Goal: Task Accomplishment & Management: Use online tool/utility

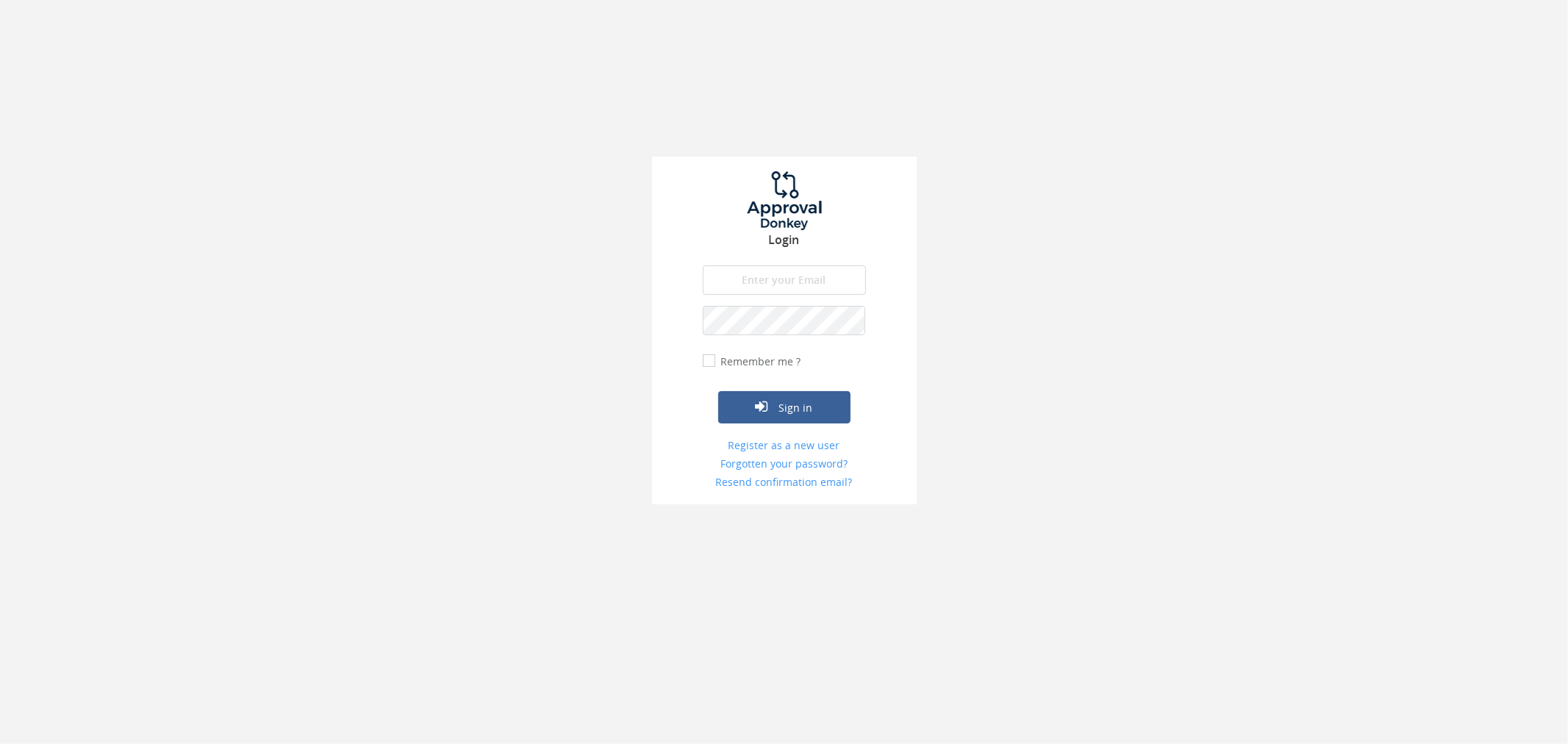
type input "[PERSON_NAME][EMAIL_ADDRESS][DOMAIN_NAME]"
click at [709, 357] on input "Remember me ?" at bounding box center [708, 361] width 9 height 9
checkbox input "true"
click at [768, 423] on button "Sign in" at bounding box center [784, 407] width 132 height 32
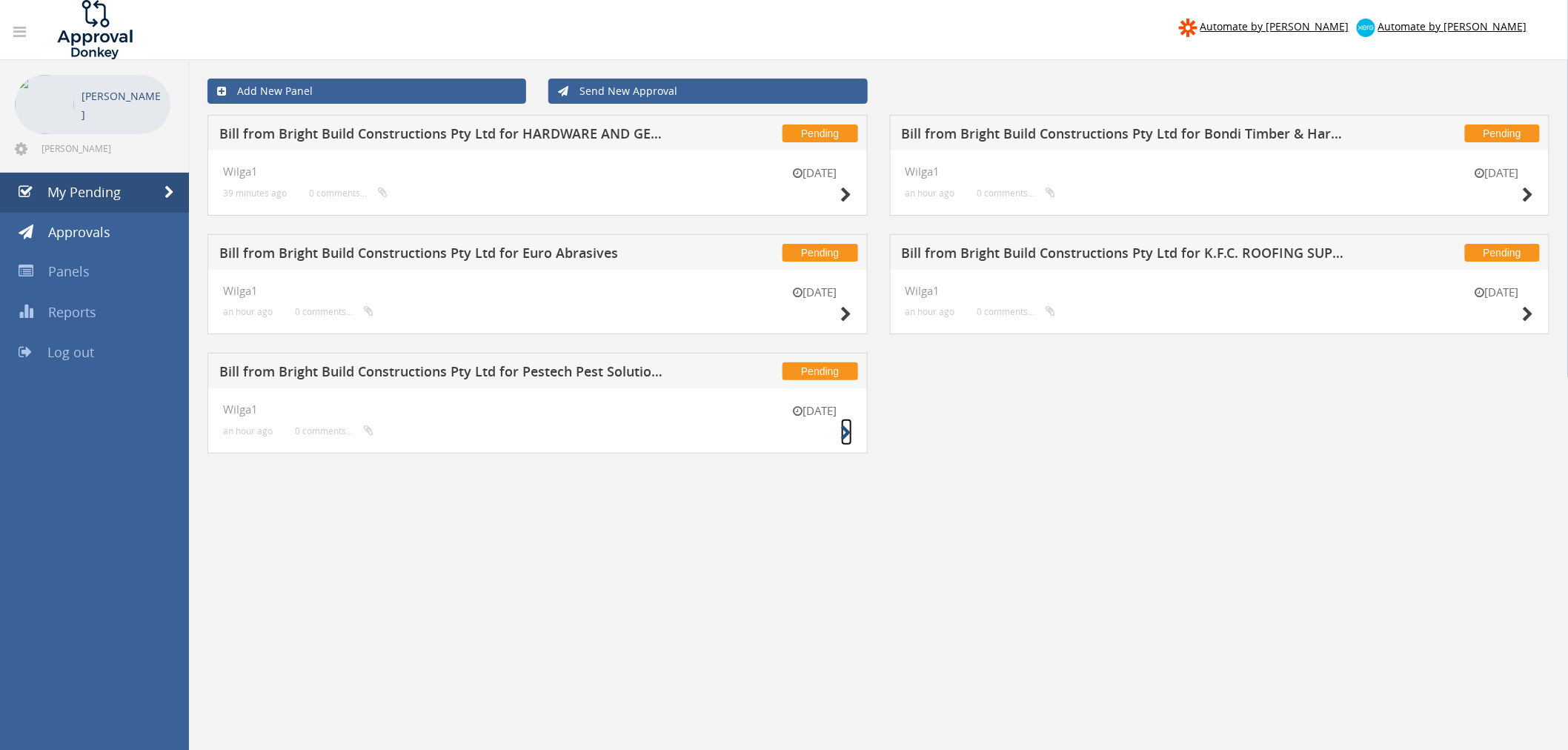
click at [846, 428] on icon at bounding box center [846, 433] width 11 height 15
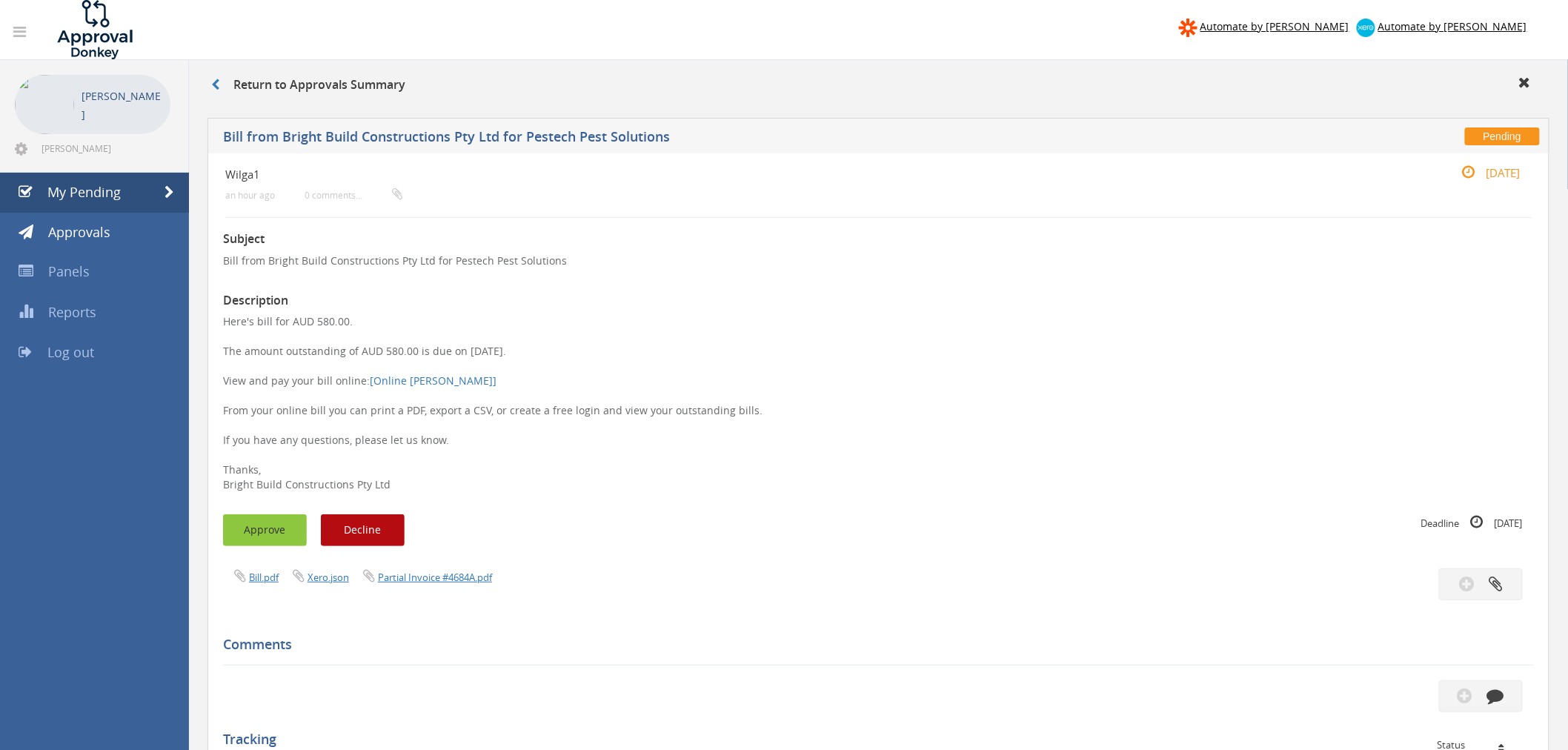
click at [247, 535] on button "Approve" at bounding box center [264, 530] width 84 height 32
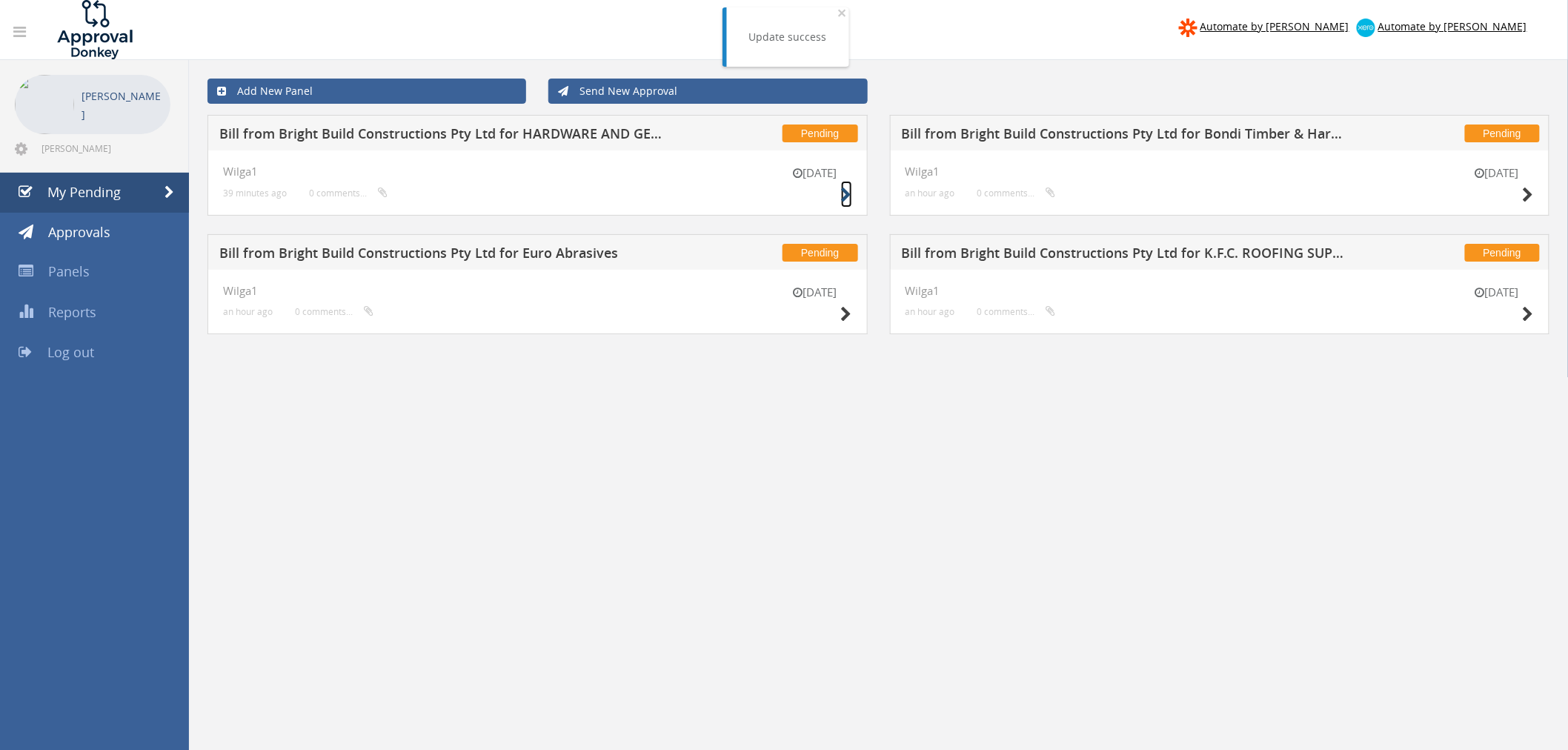
click at [843, 197] on icon at bounding box center [846, 195] width 11 height 15
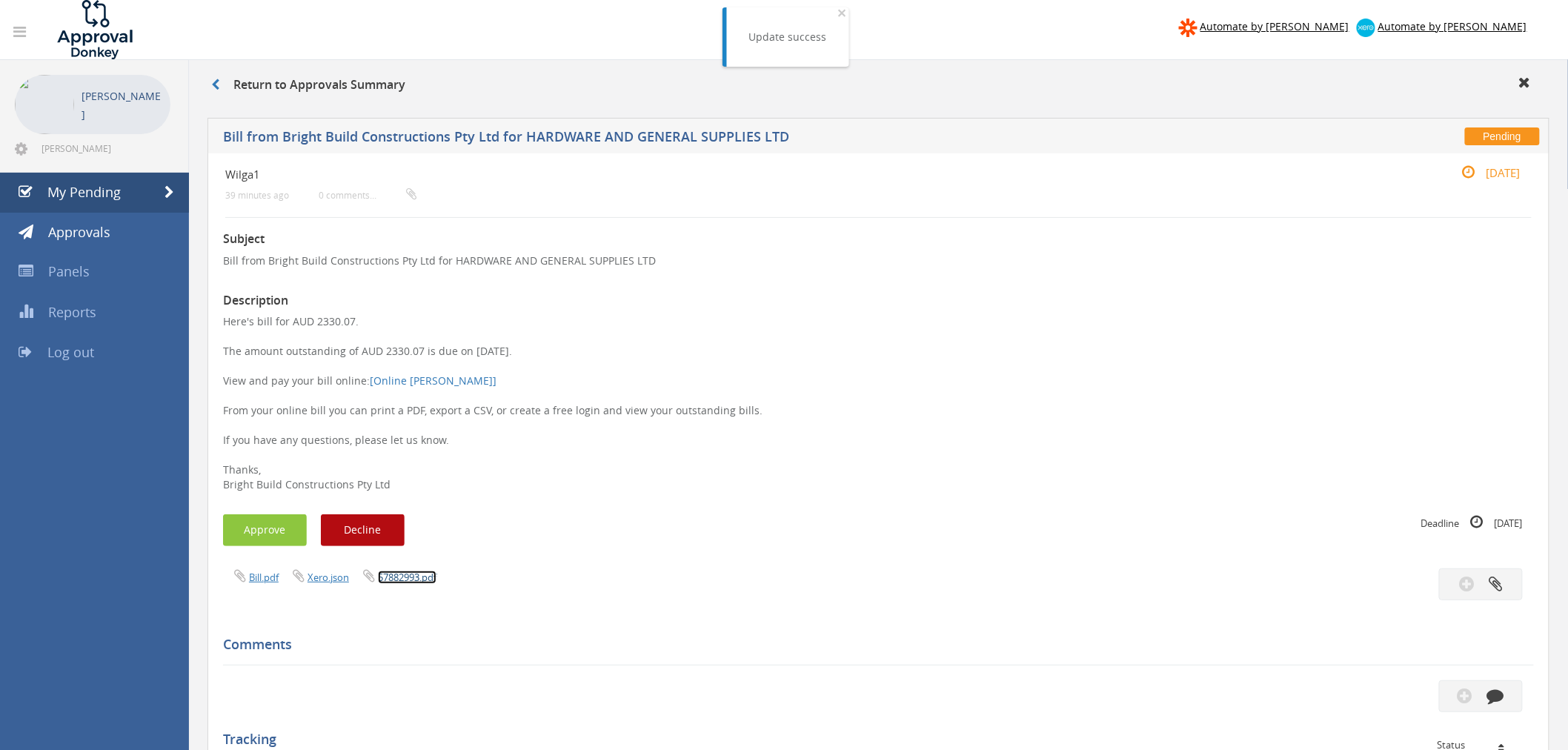
click at [400, 574] on link "57882993.pdf" at bounding box center [407, 577] width 59 height 13
click at [276, 525] on button "Approve" at bounding box center [264, 530] width 84 height 32
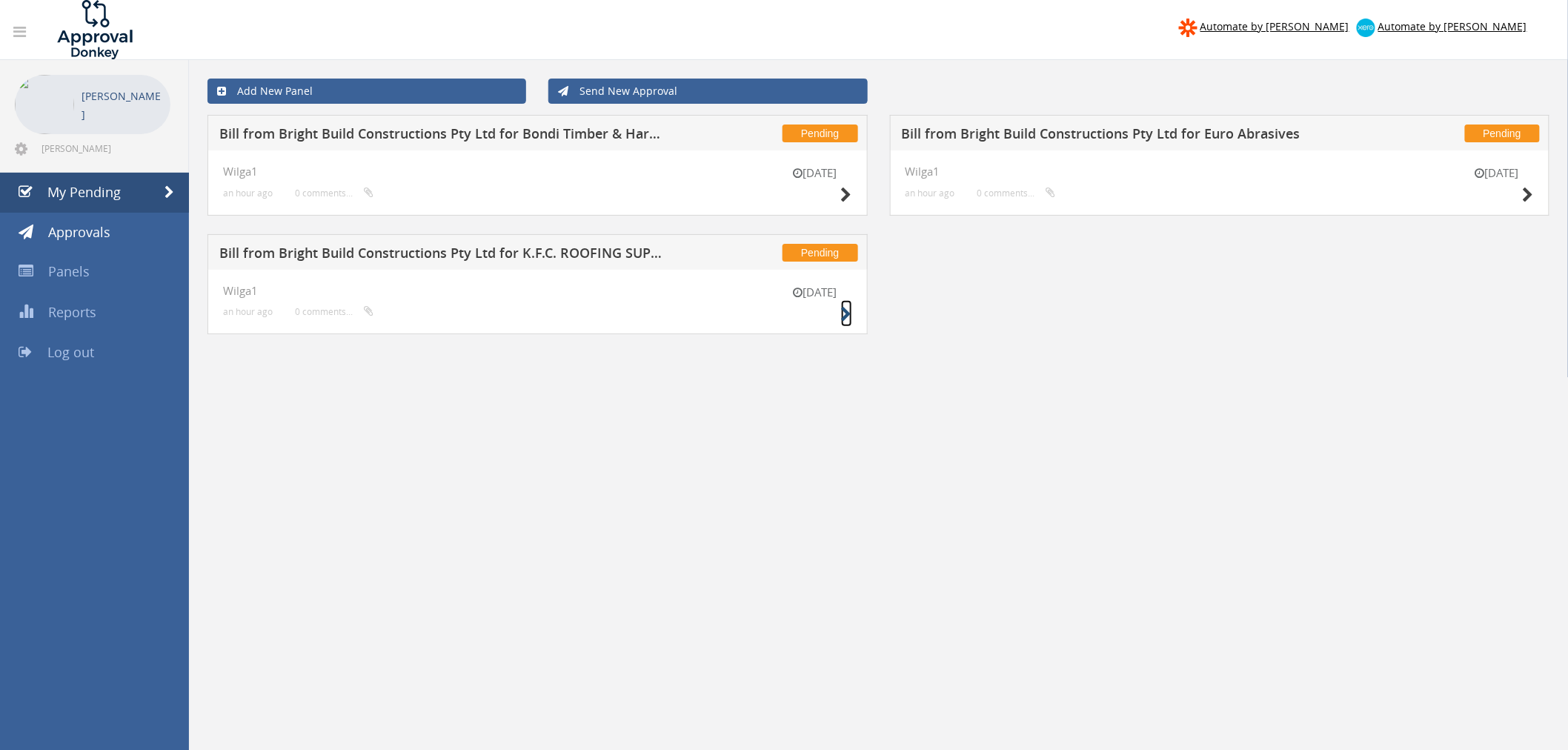
click at [843, 314] on icon at bounding box center [846, 314] width 11 height 15
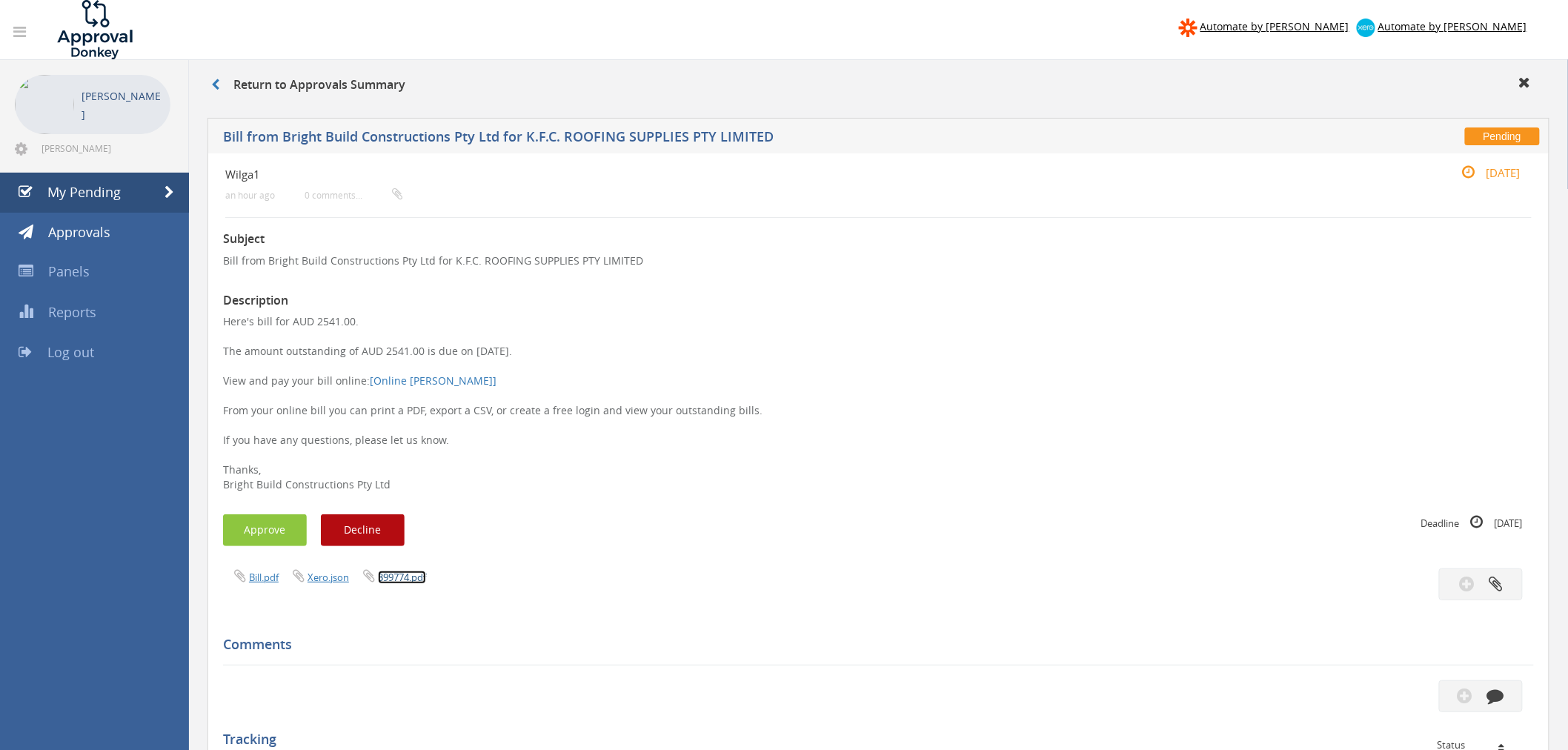
click at [404, 576] on link "399774.pdf" at bounding box center [402, 577] width 48 height 13
click at [284, 524] on button "Approve" at bounding box center [264, 530] width 84 height 32
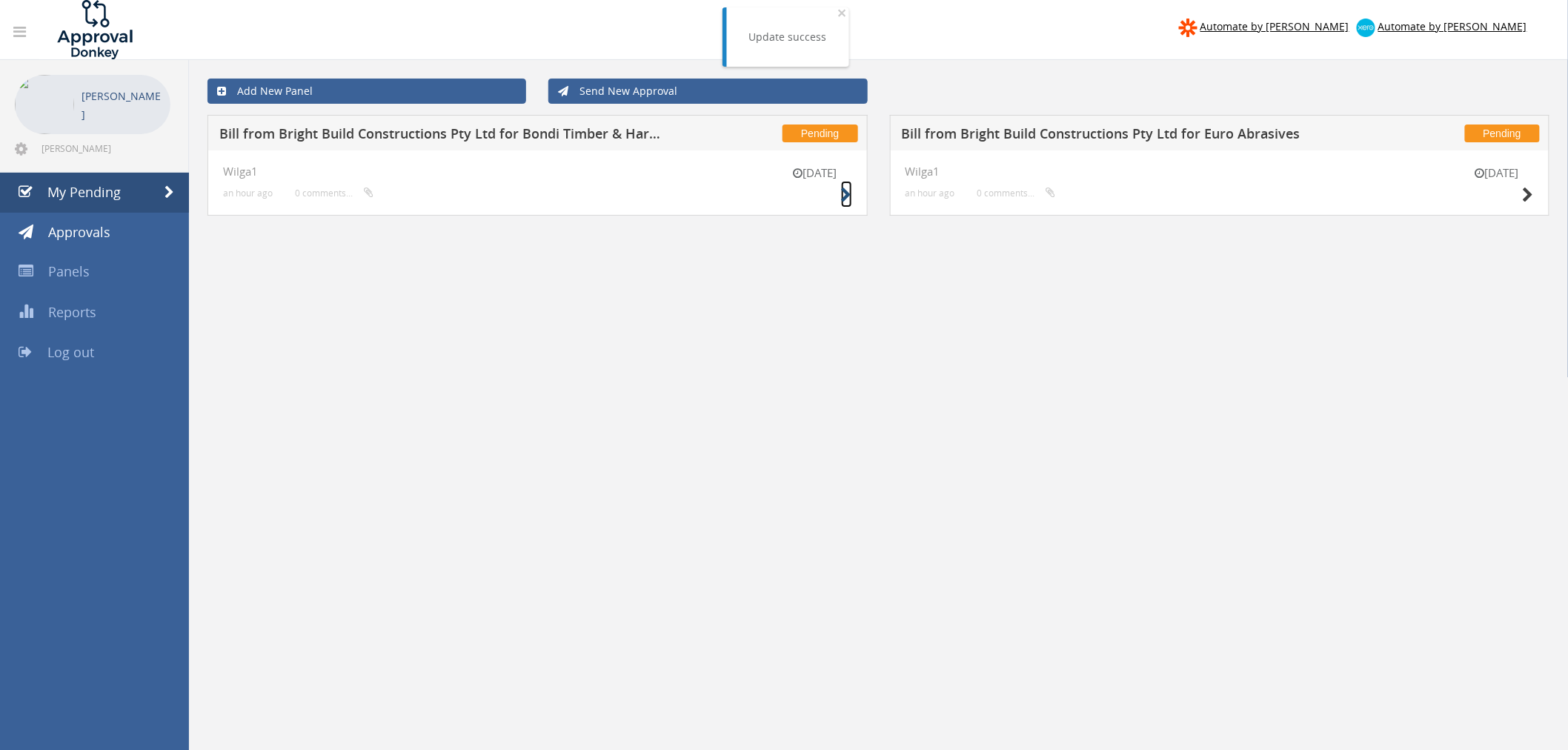
click at [850, 198] on icon at bounding box center [846, 195] width 11 height 15
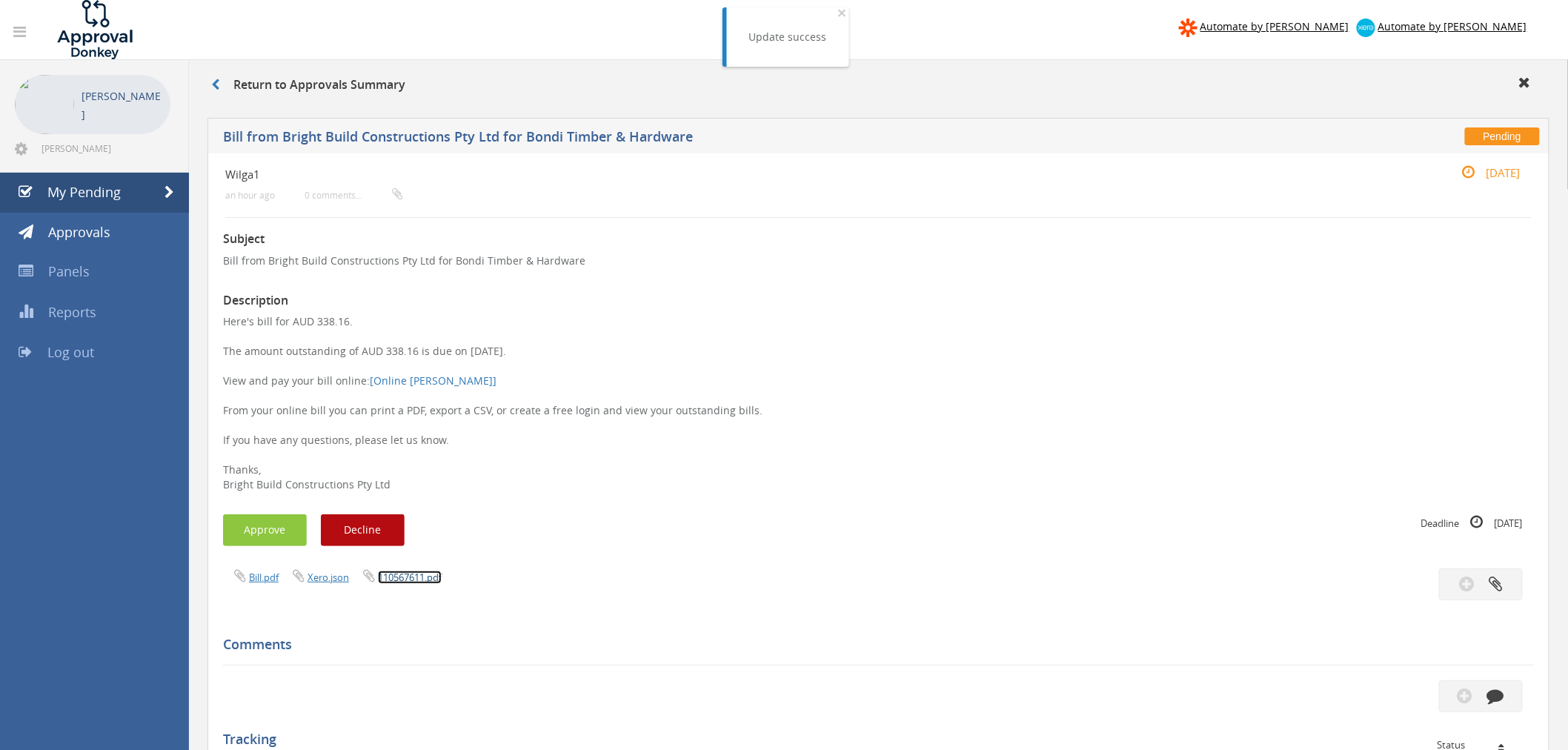
click at [408, 578] on link "110567611.pdf" at bounding box center [409, 577] width 64 height 13
click at [365, 527] on button "Decline" at bounding box center [362, 530] width 84 height 32
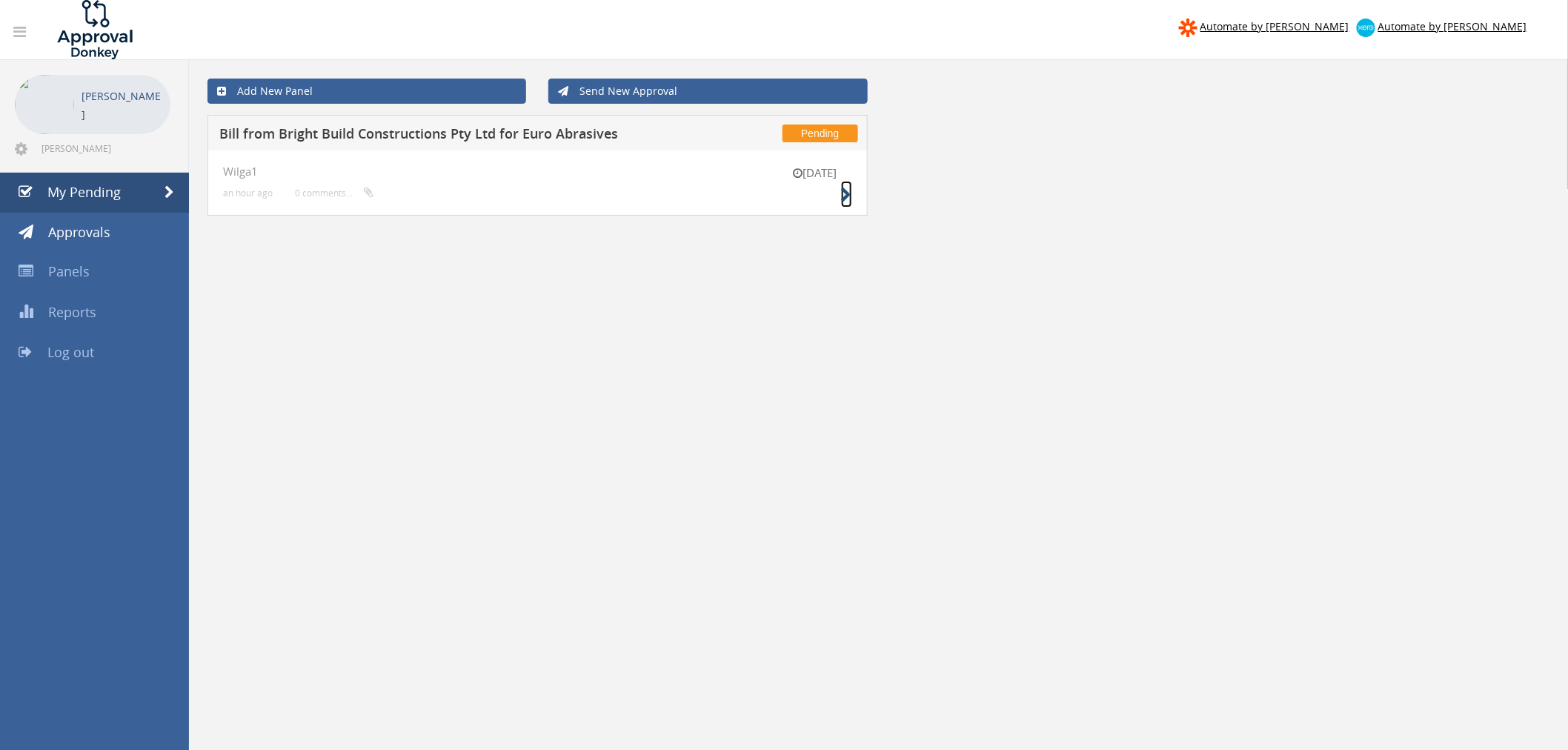
click at [850, 188] on icon at bounding box center [846, 195] width 11 height 15
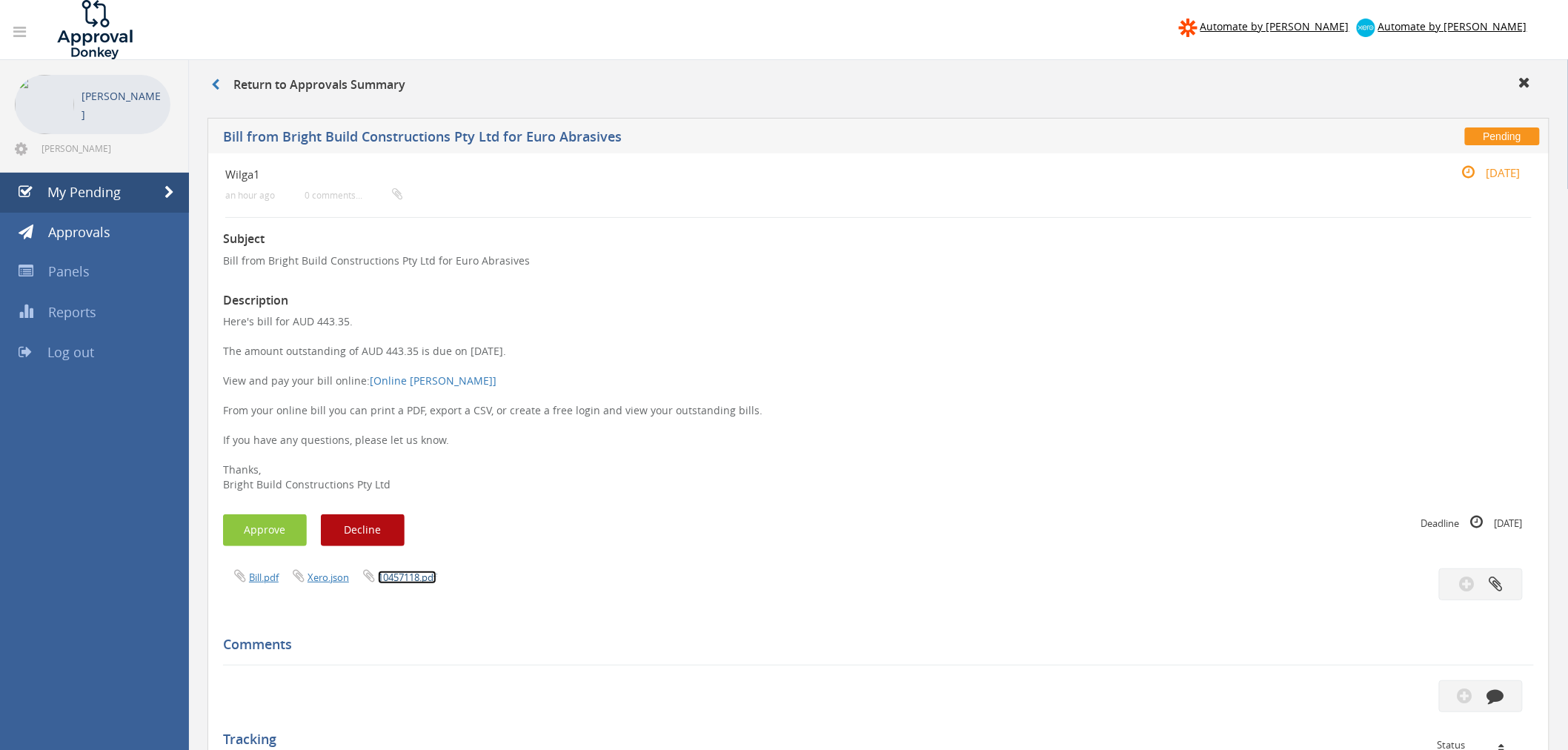
click at [400, 575] on link "10457118.pdf" at bounding box center [407, 577] width 59 height 13
click at [277, 533] on button "Approve" at bounding box center [264, 530] width 84 height 32
